Goal: Book appointment/travel/reservation

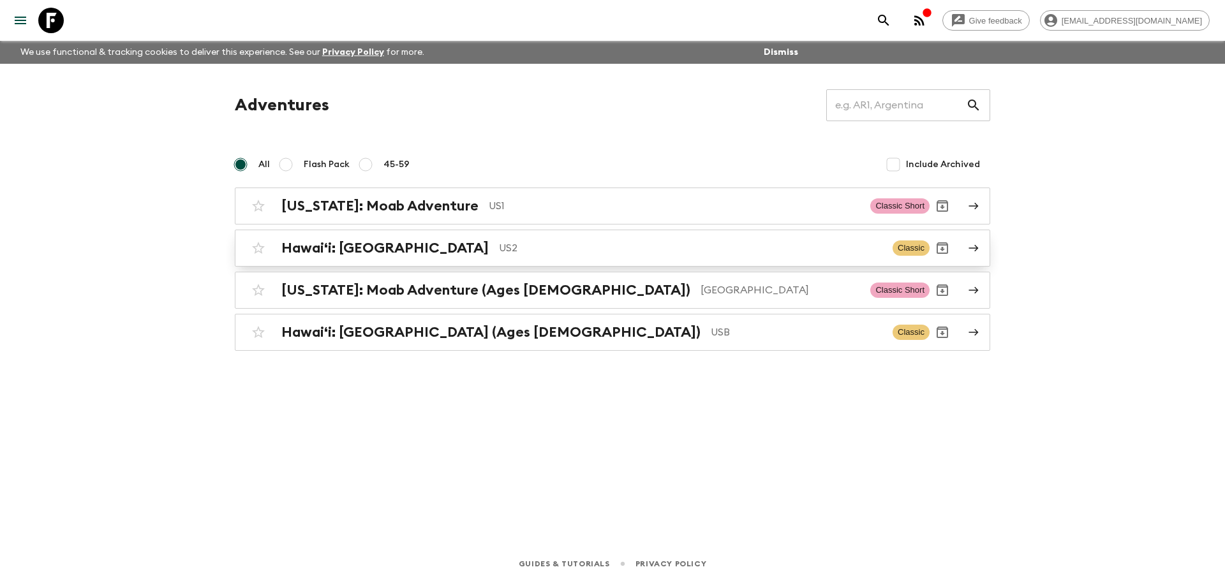
click at [329, 246] on h2 "Hawaiʻi: [GEOGRAPHIC_DATA]" at bounding box center [384, 248] width 207 height 17
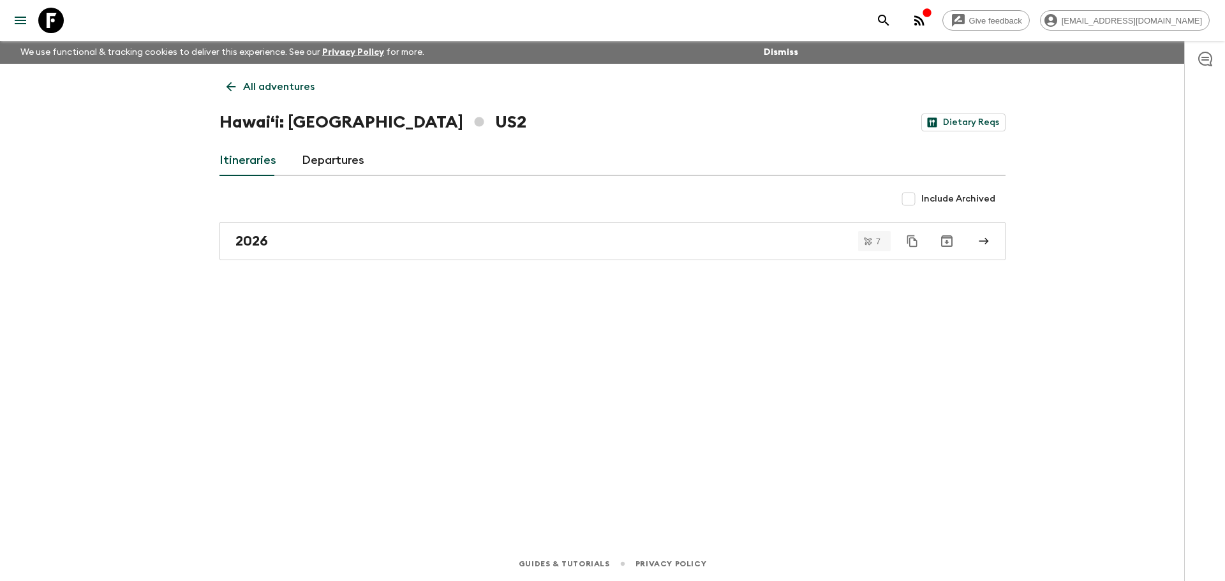
click at [327, 165] on link "Departures" at bounding box center [333, 161] width 63 height 31
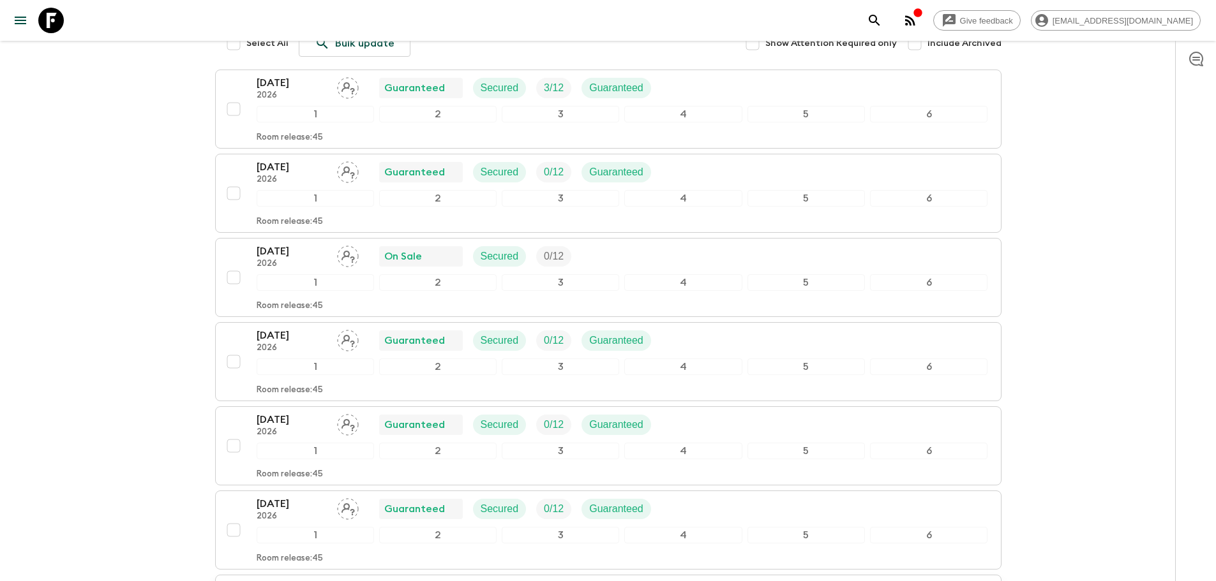
scroll to position [136, 0]
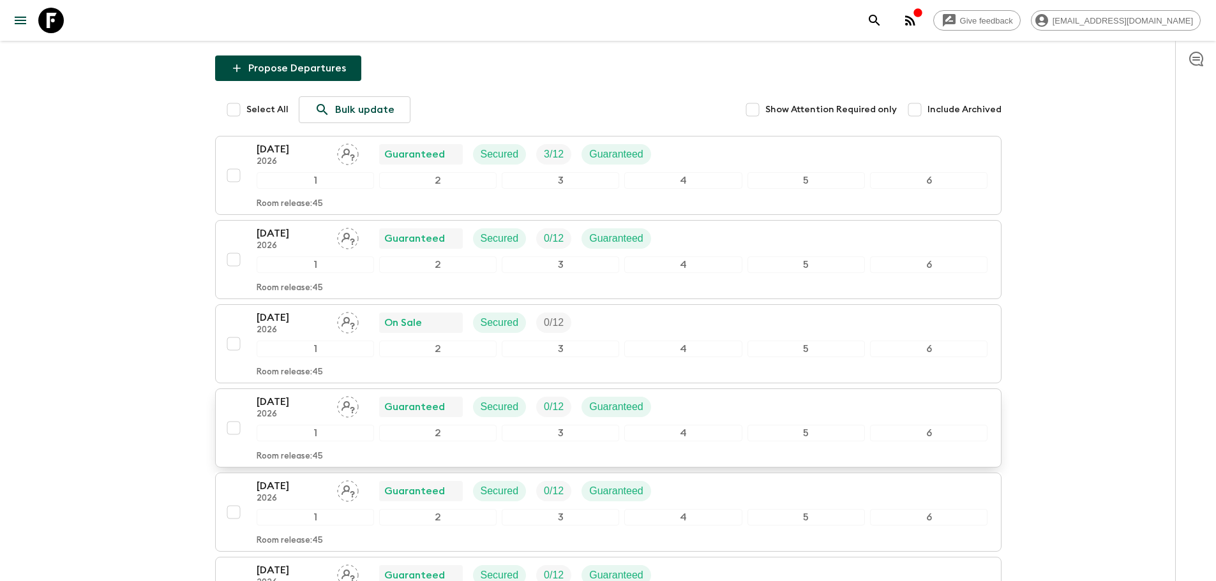
drag, startPoint x: 694, startPoint y: 532, endPoint x: 708, endPoint y: 467, distance: 66.0
drag, startPoint x: 708, startPoint y: 467, endPoint x: 386, endPoint y: 25, distance: 547.3
click at [184, 228] on div "Give feedback [EMAIL_ADDRESS][DOMAIN_NAME] We use functional & tracking cookies…" at bounding box center [608, 350] width 1216 height 973
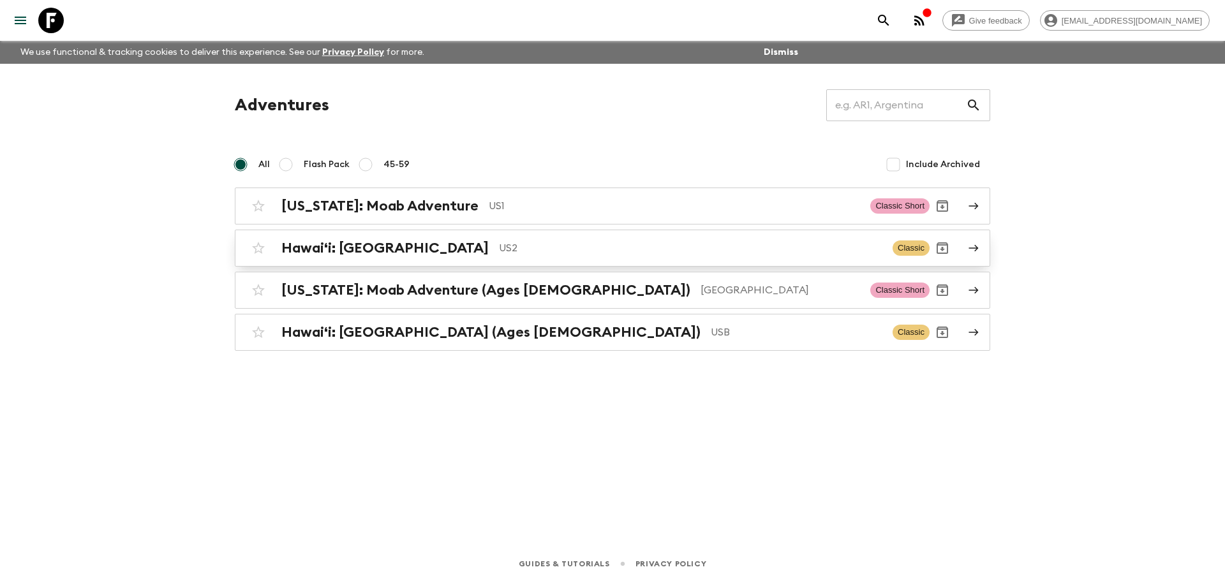
click at [310, 247] on h2 "Hawaiʻi: [GEOGRAPHIC_DATA]" at bounding box center [384, 248] width 207 height 17
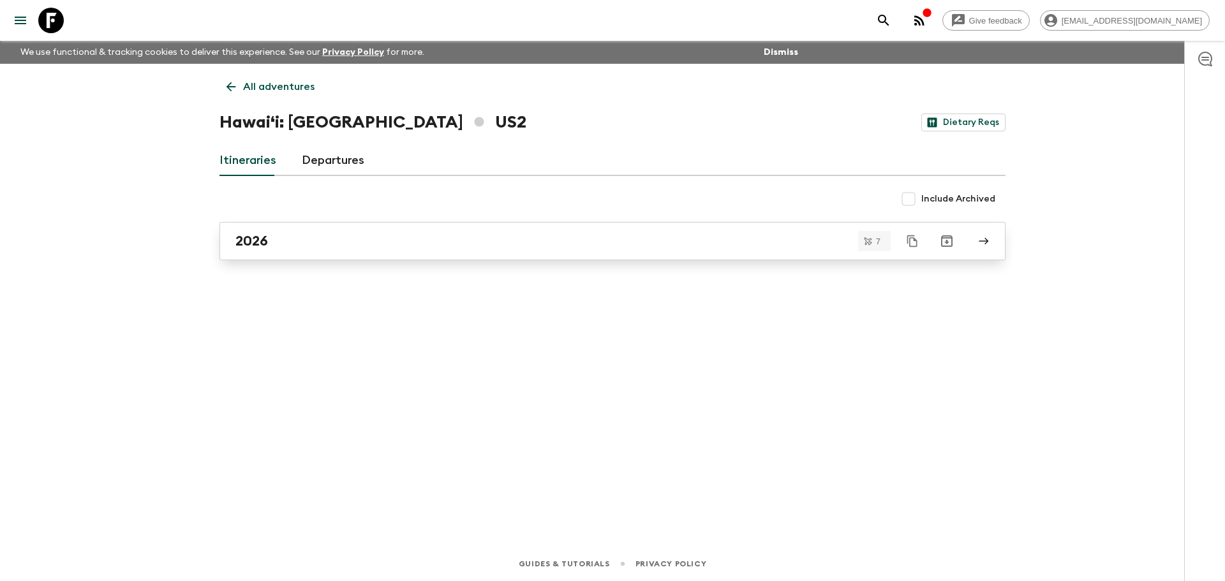
click at [284, 250] on link "2026" at bounding box center [613, 241] width 786 height 38
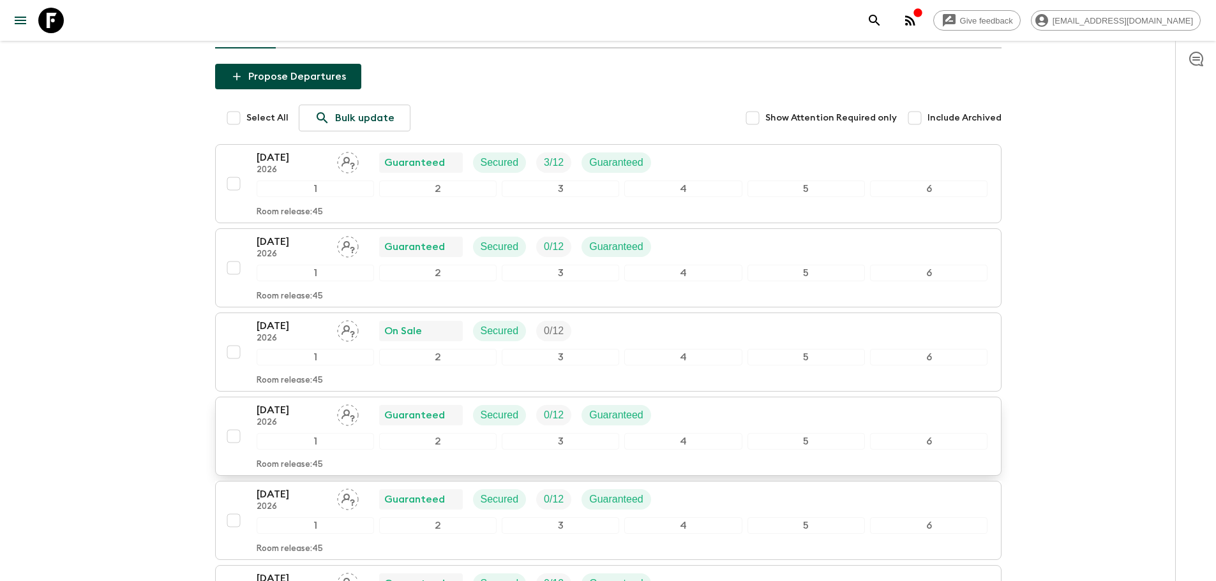
scroll to position [64, 0]
